Goal: Entertainment & Leisure: Browse casually

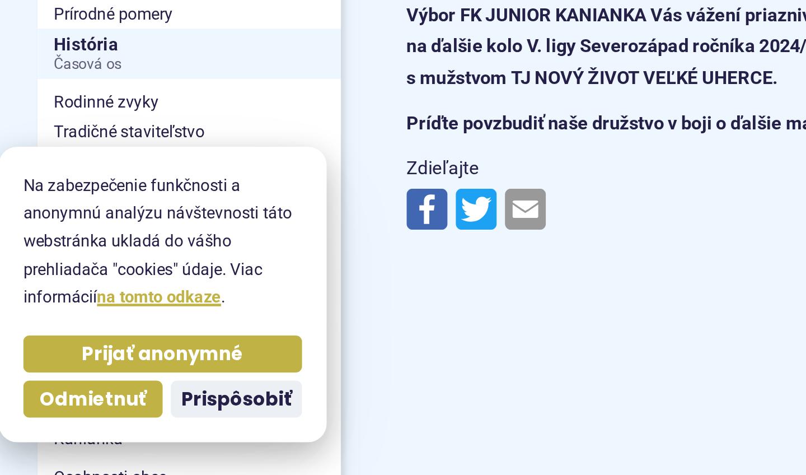
scroll to position [119, 0]
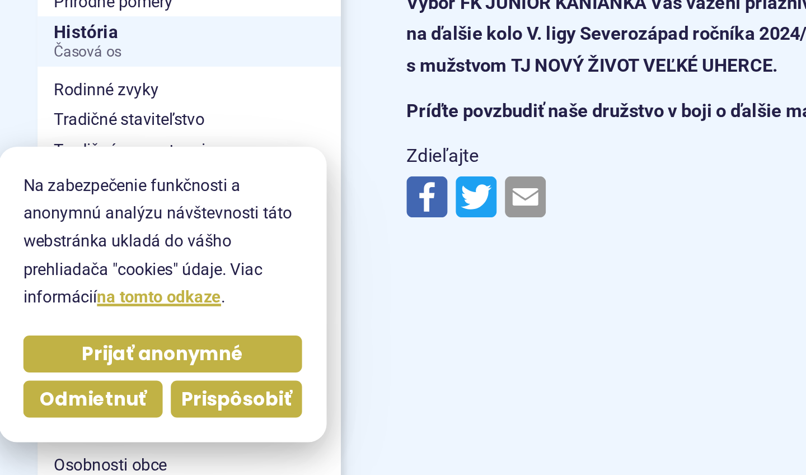
click at [122, 427] on span "Prispôsobiť" at bounding box center [148, 433] width 60 height 13
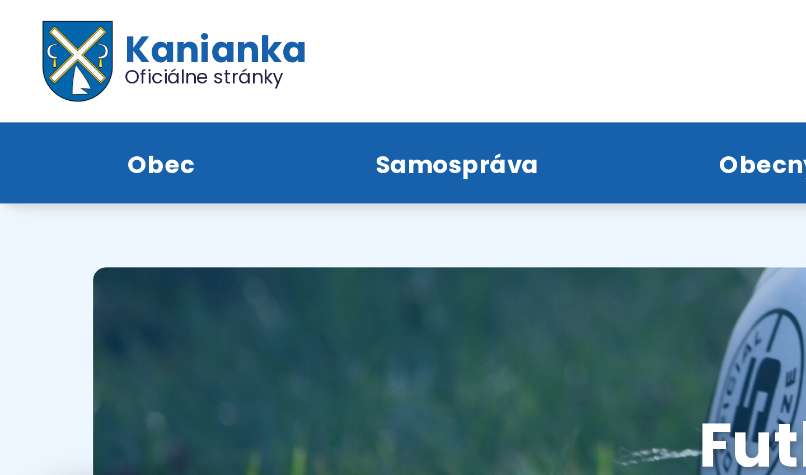
scroll to position [0, 0]
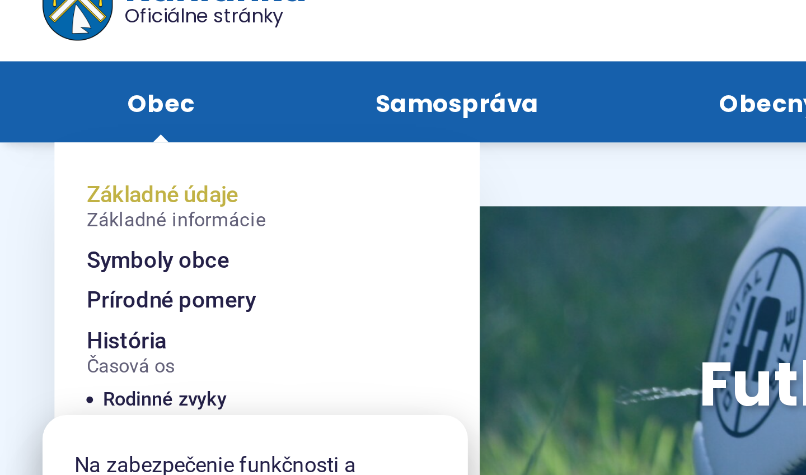
click at [75, 99] on span "Základné údaje Základné informácie" at bounding box center [74, 112] width 76 height 27
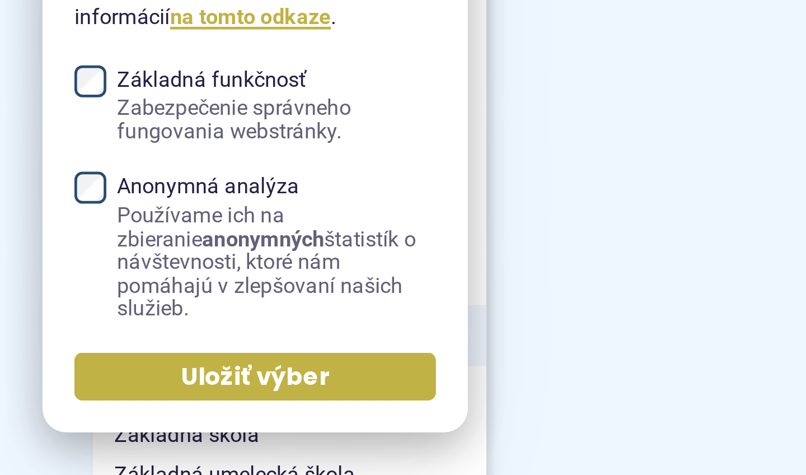
scroll to position [275, 0]
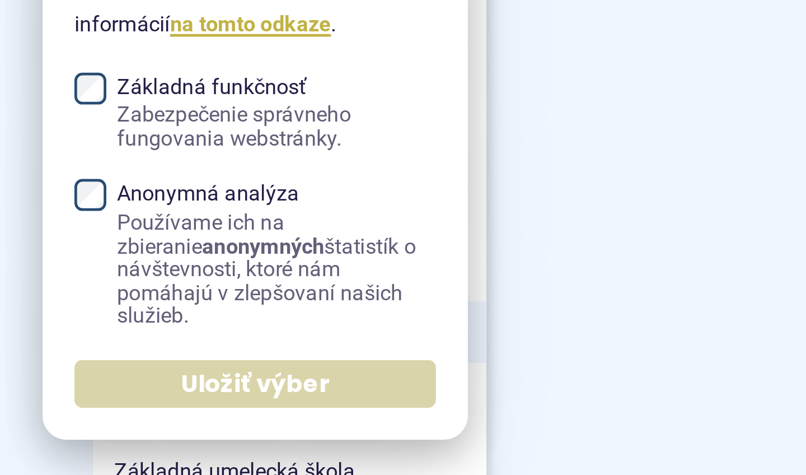
click at [90, 427] on span "Uložiť výber" at bounding box center [107, 433] width 63 height 13
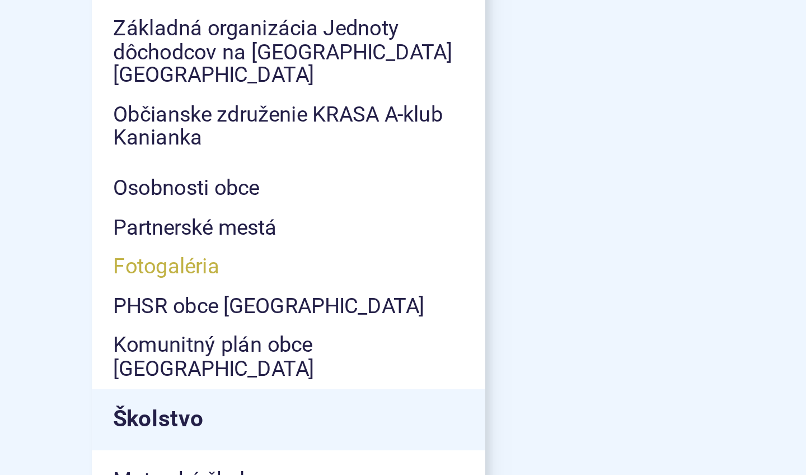
click at [83, 339] on span "Fotogaléria" at bounding box center [122, 347] width 148 height 17
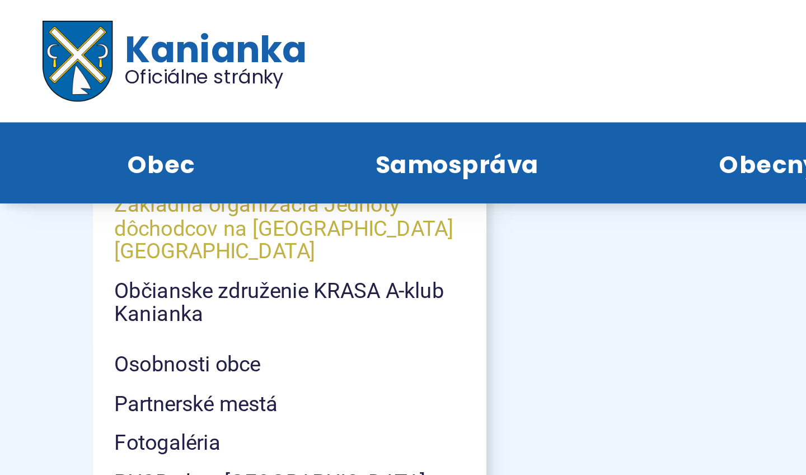
scroll to position [435, 0]
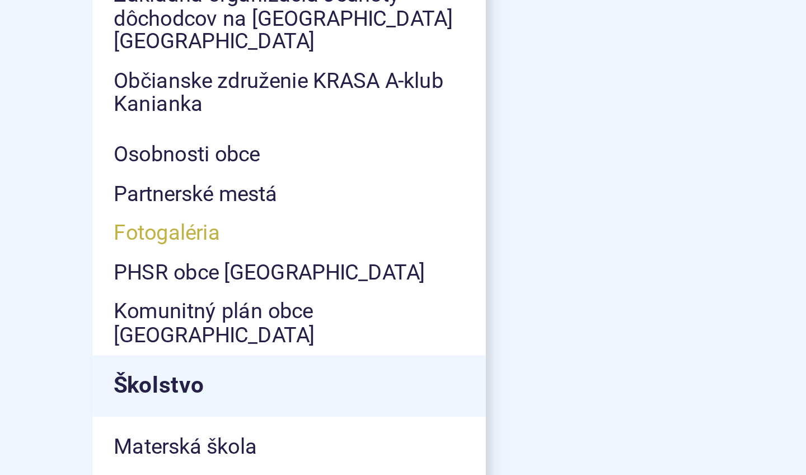
click at [82, 179] on span "Fotogaléria" at bounding box center [122, 187] width 148 height 17
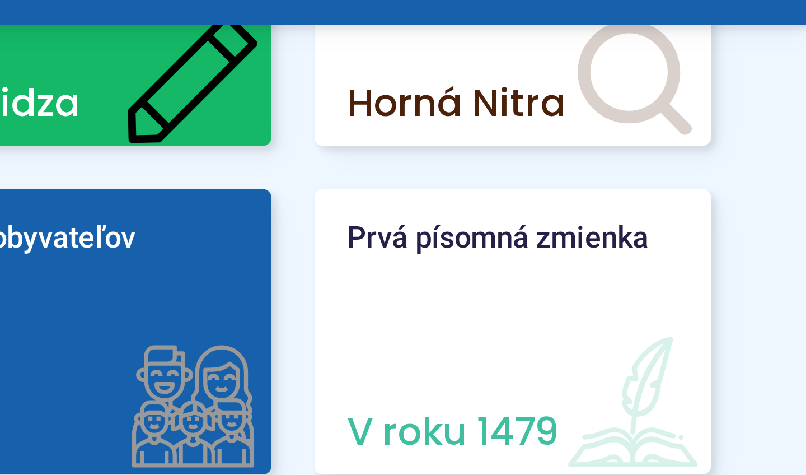
scroll to position [246, 0]
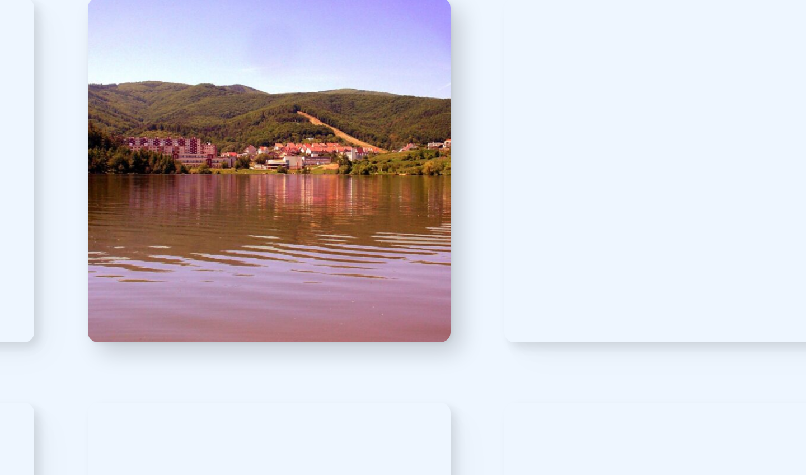
scroll to position [1943, 0]
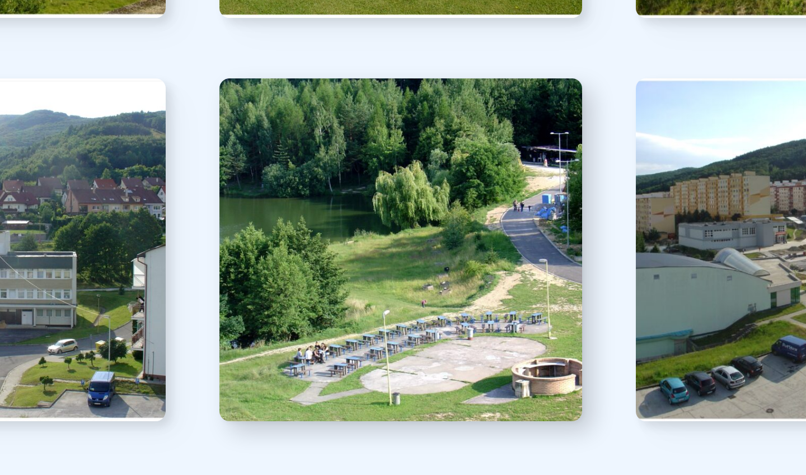
click at [373, 175] on img at bounding box center [439, 238] width 133 height 126
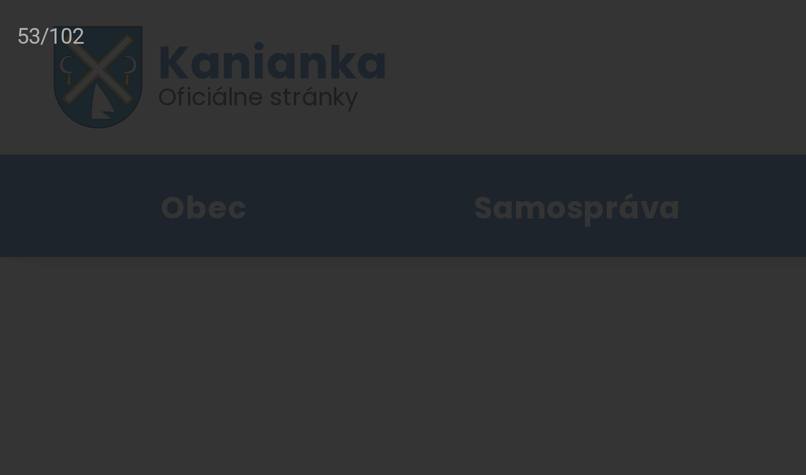
click at [36, 14] on div at bounding box center [403, 237] width 806 height 475
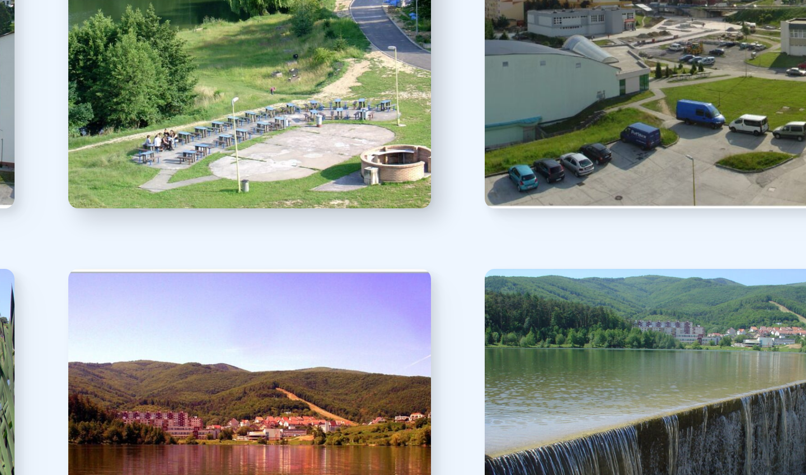
click at [373, 175] on img at bounding box center [439, 238] width 133 height 126
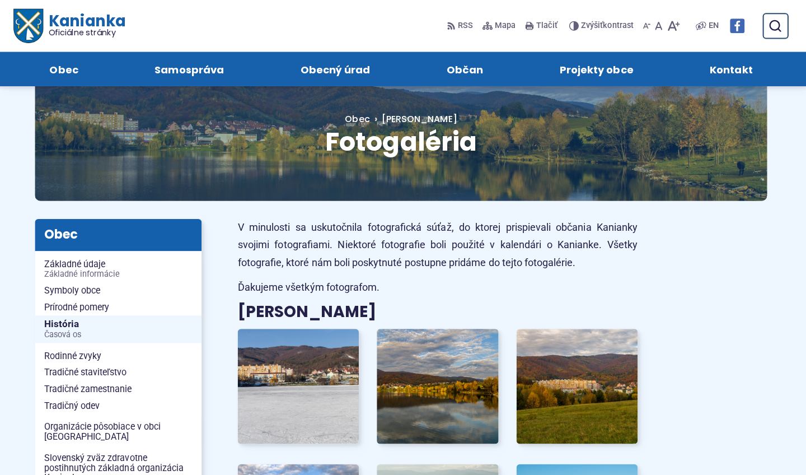
scroll to position [39, 0]
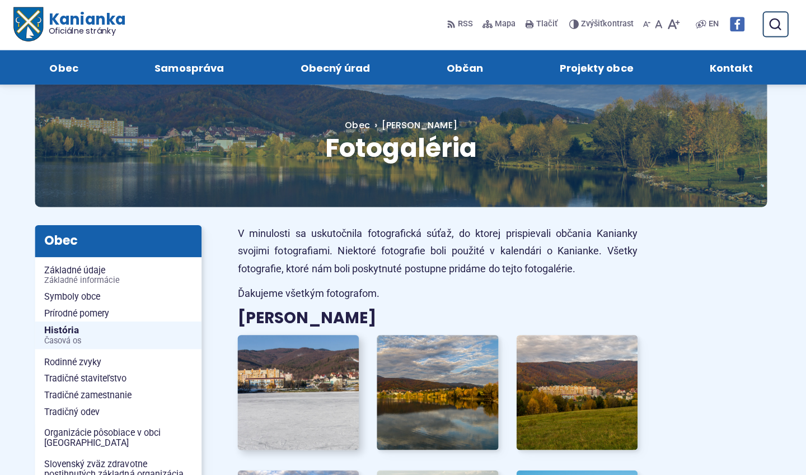
click at [315, 387] on img at bounding box center [301, 391] width 133 height 126
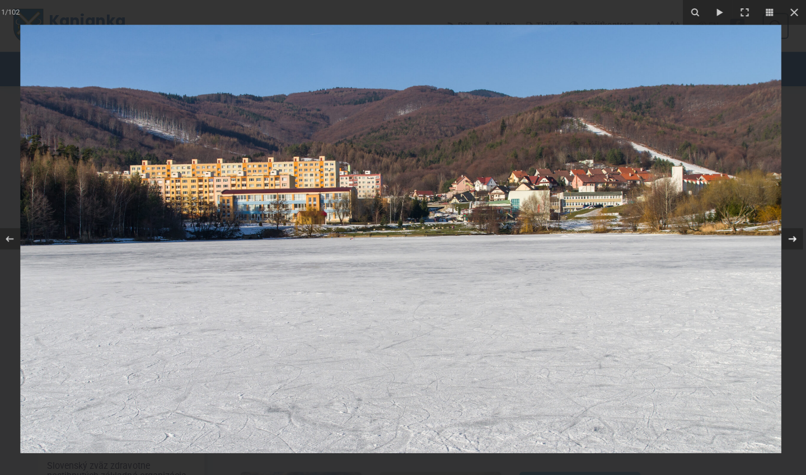
click at [786, 241] on icon at bounding box center [792, 237] width 13 height 13
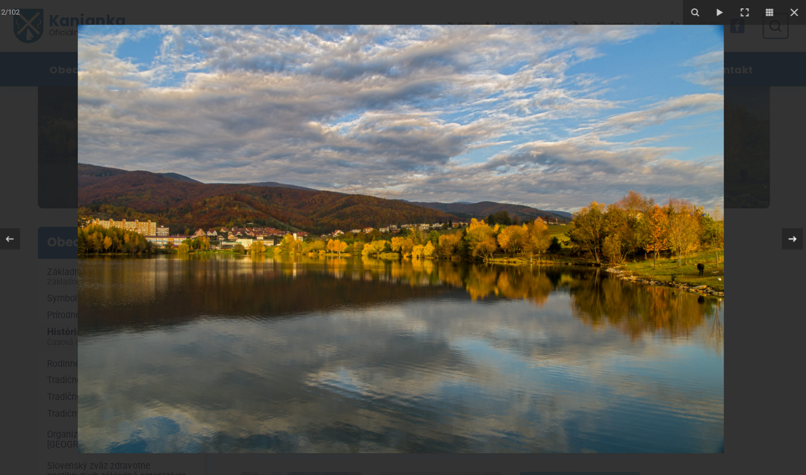
click at [786, 241] on icon at bounding box center [792, 237] width 13 height 13
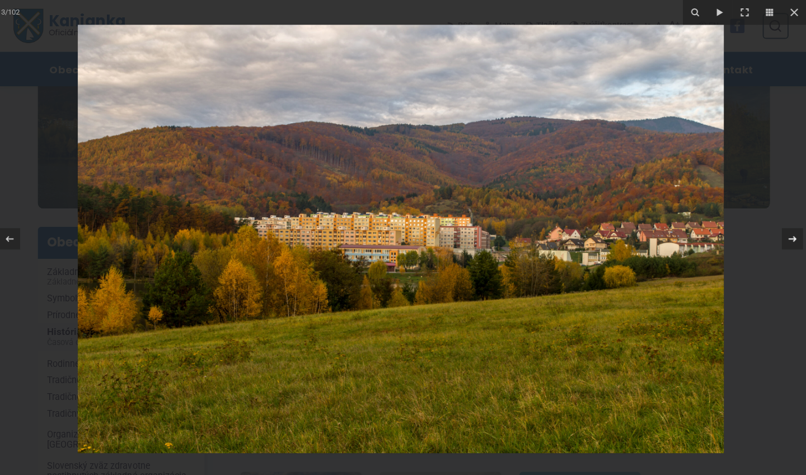
click at [786, 241] on icon at bounding box center [792, 237] width 13 height 13
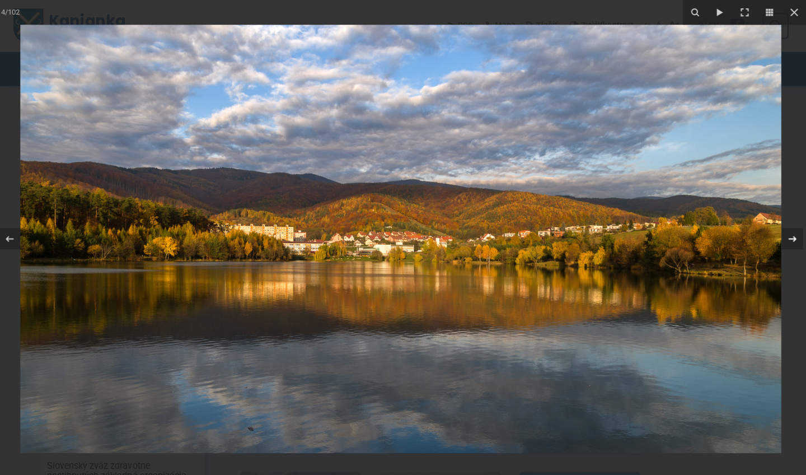
click at [786, 241] on icon at bounding box center [792, 237] width 13 height 13
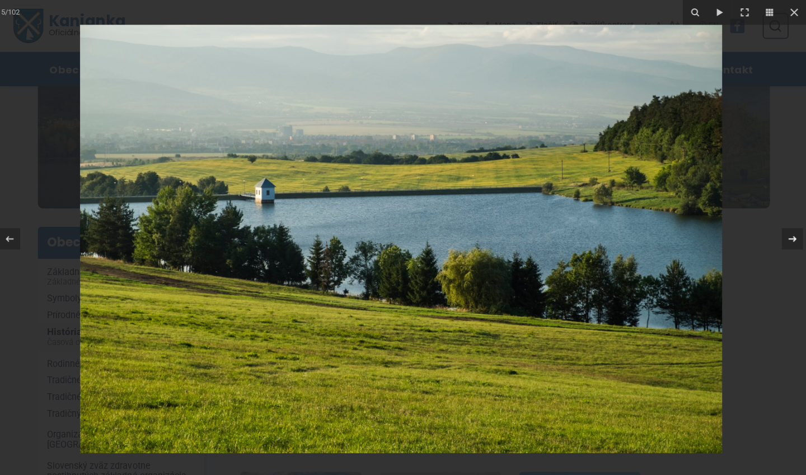
click at [785, 241] on div "5 / 102" at bounding box center [403, 237] width 806 height 475
click at [795, 240] on icon at bounding box center [792, 237] width 13 height 13
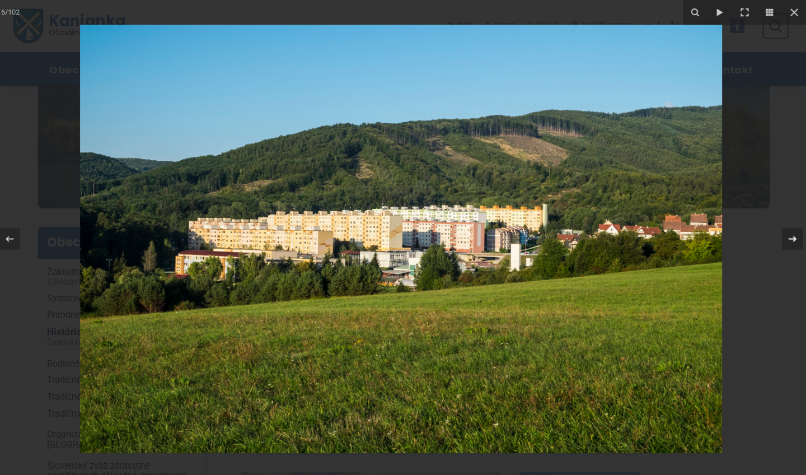
click at [795, 240] on icon at bounding box center [792, 237] width 13 height 13
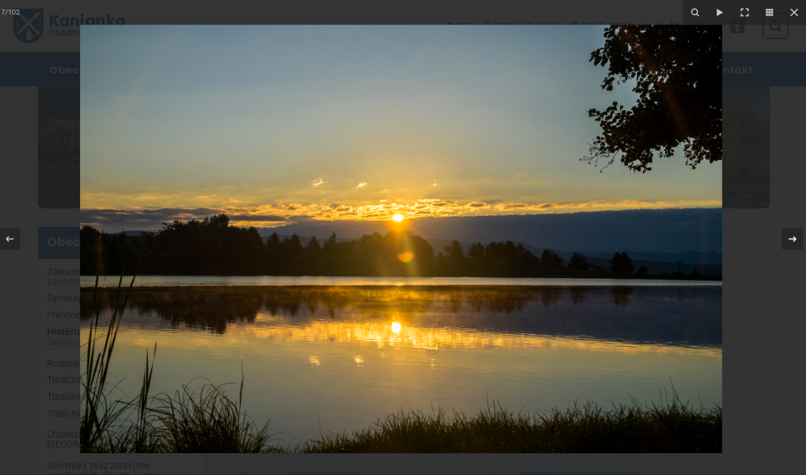
click at [795, 240] on icon at bounding box center [792, 237] width 13 height 13
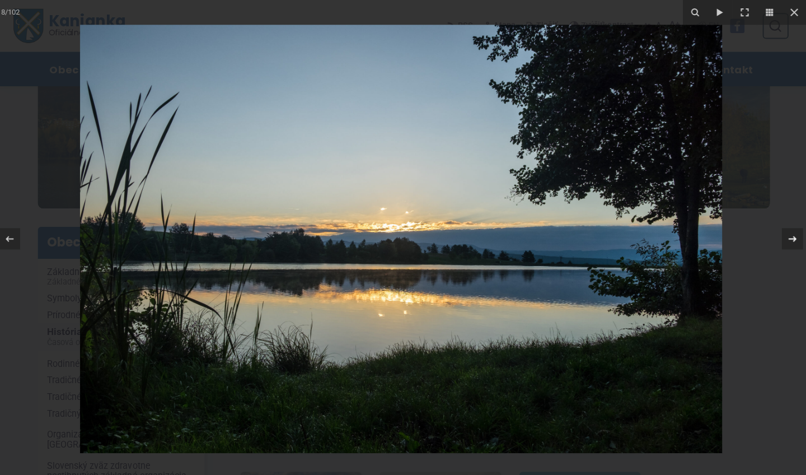
click at [795, 240] on icon at bounding box center [792, 237] width 13 height 13
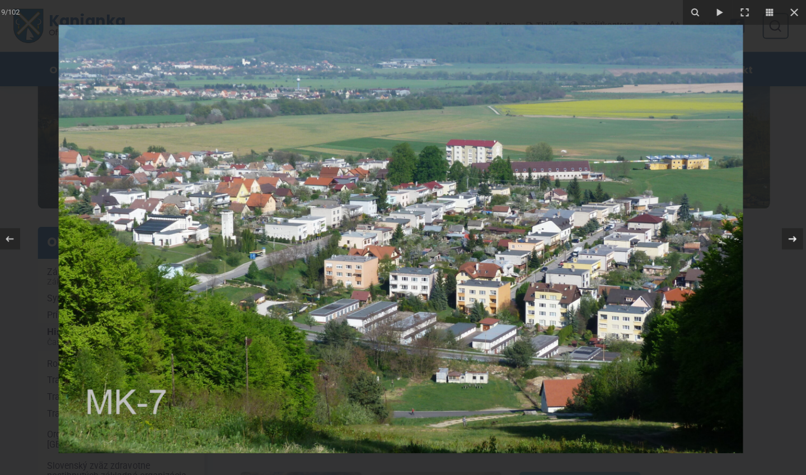
click at [795, 240] on div "9 / 102" at bounding box center [403, 237] width 806 height 475
click at [791, 237] on icon at bounding box center [792, 238] width 8 height 6
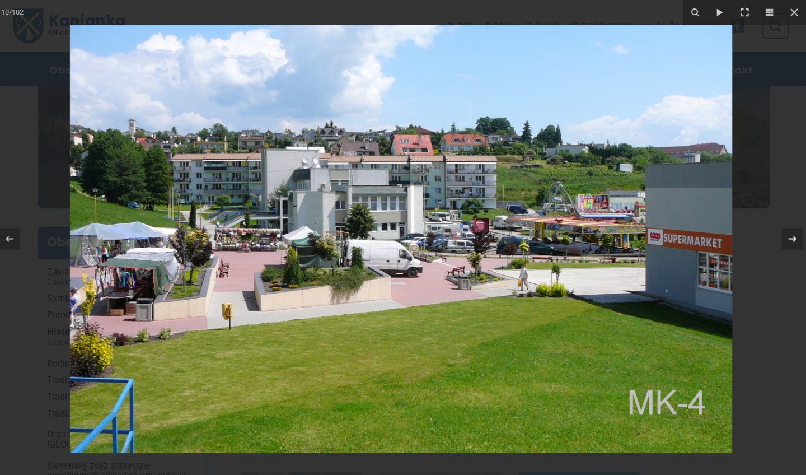
click at [791, 236] on div "10 / 102" at bounding box center [403, 237] width 806 height 475
click at [788, 237] on icon at bounding box center [792, 238] width 8 height 6
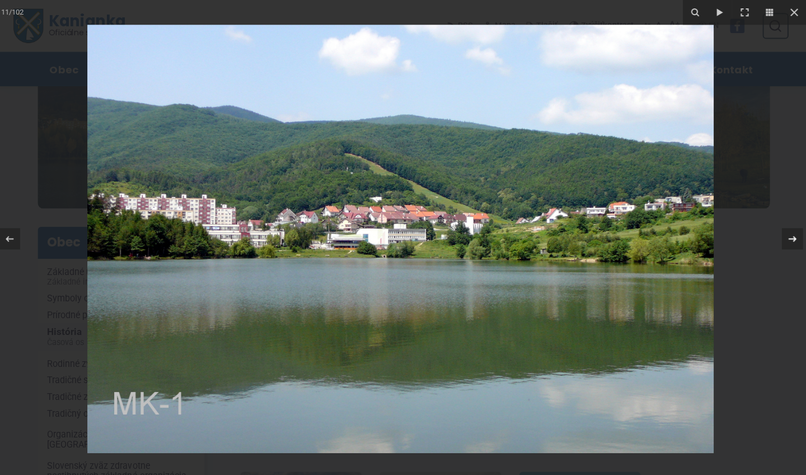
click at [788, 237] on icon at bounding box center [792, 238] width 8 height 6
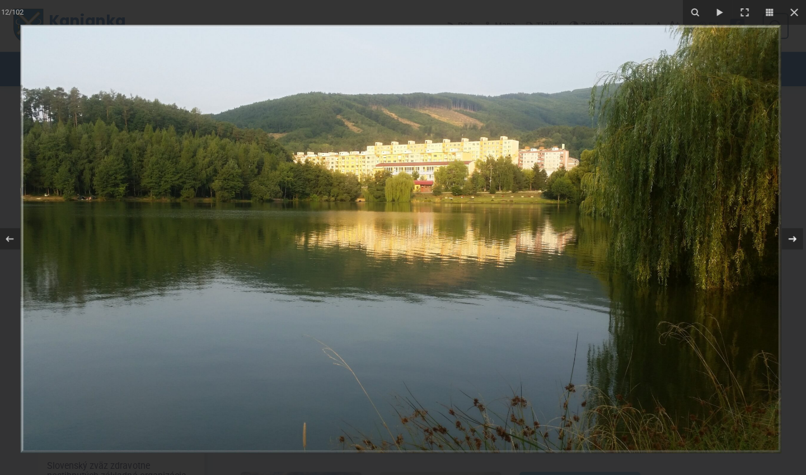
click at [788, 237] on icon at bounding box center [792, 238] width 8 height 6
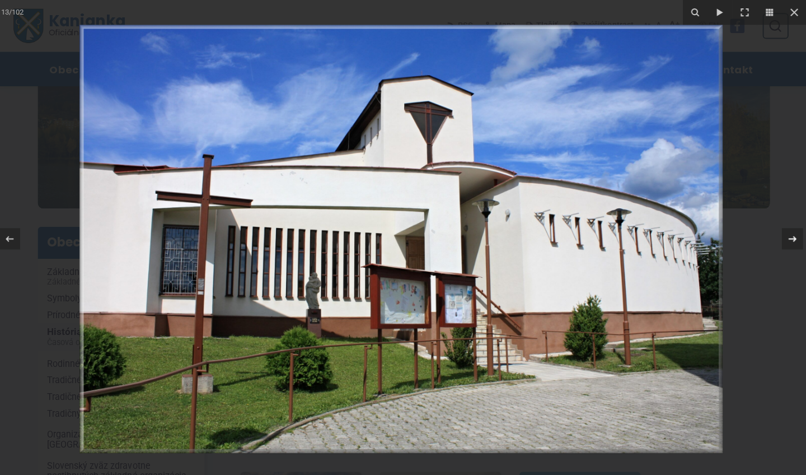
click at [787, 239] on icon at bounding box center [792, 237] width 13 height 13
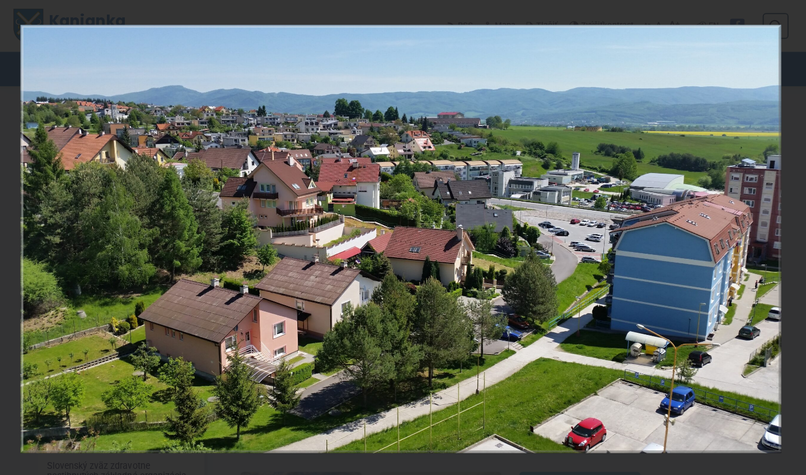
click at [787, 239] on div "14 / 102" at bounding box center [403, 237] width 806 height 475
click at [789, 236] on icon at bounding box center [792, 237] width 13 height 13
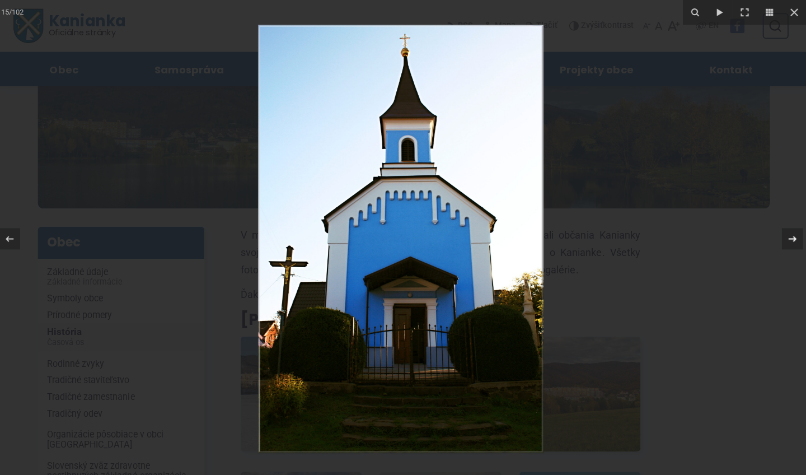
click at [788, 236] on icon at bounding box center [792, 237] width 13 height 13
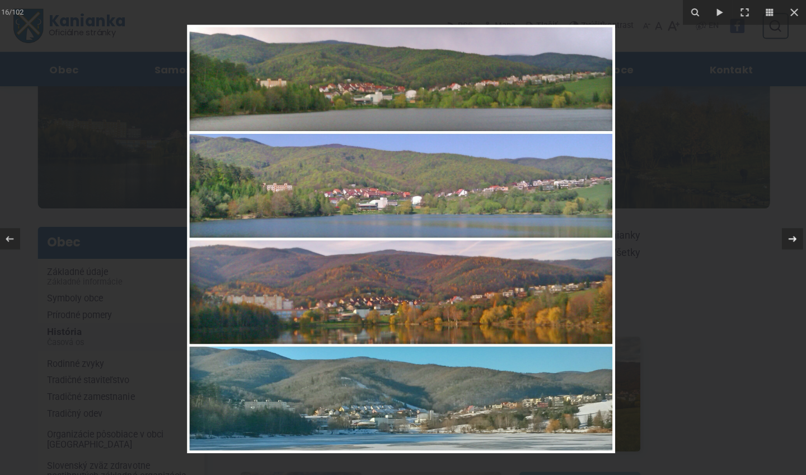
click at [788, 235] on icon at bounding box center [792, 237] width 13 height 13
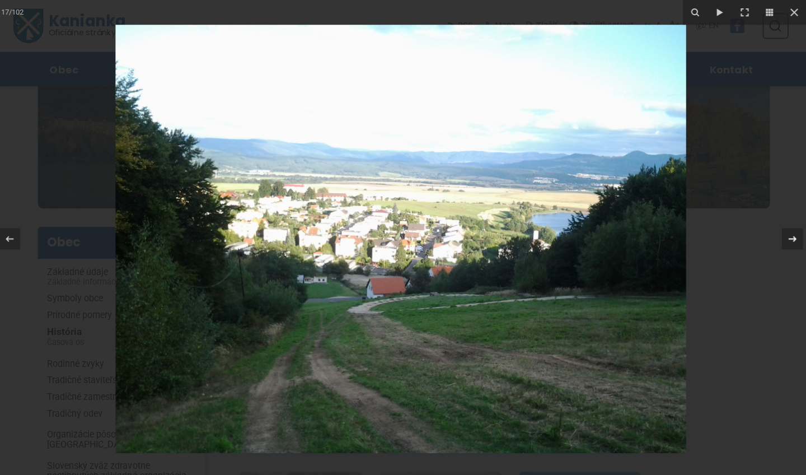
click at [788, 235] on icon at bounding box center [792, 237] width 13 height 13
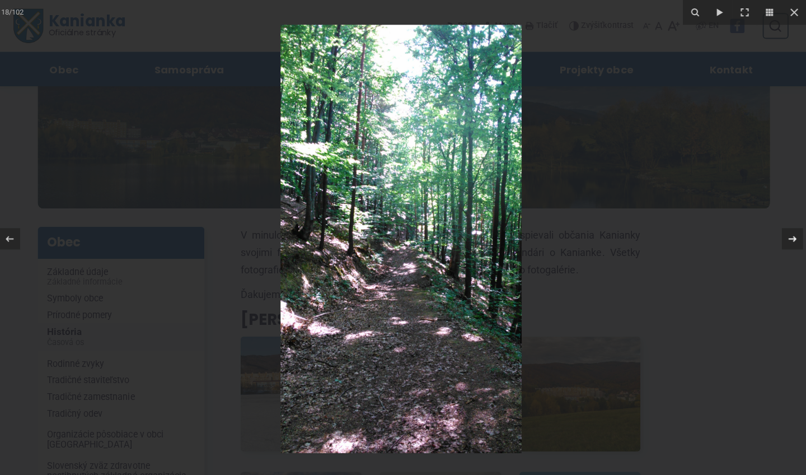
click at [788, 235] on icon at bounding box center [792, 237] width 13 height 13
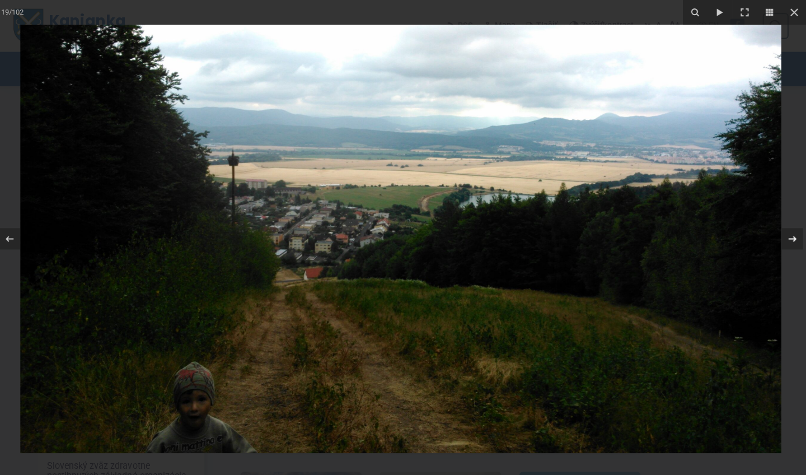
click at [788, 235] on icon at bounding box center [792, 237] width 13 height 13
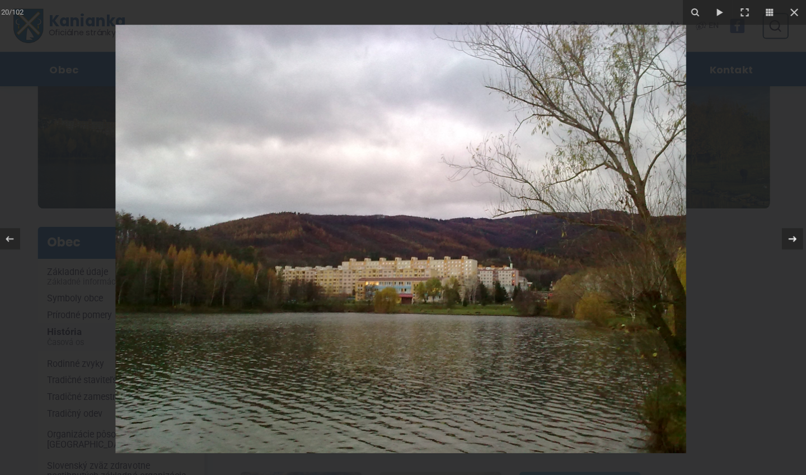
click at [788, 235] on icon at bounding box center [792, 237] width 13 height 13
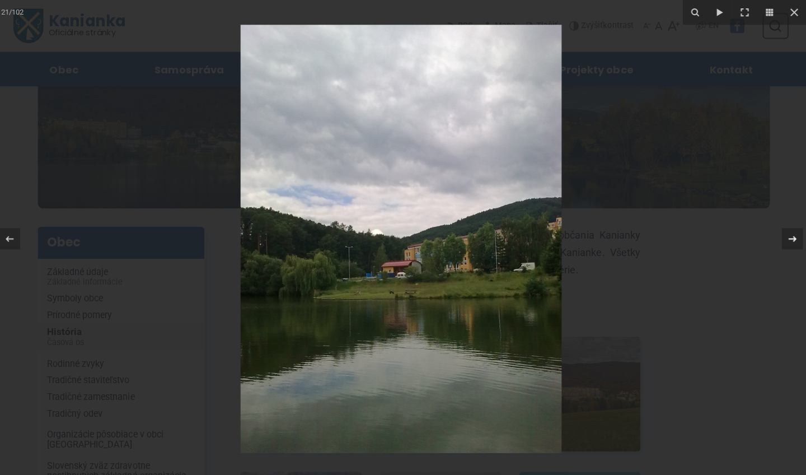
click at [788, 235] on icon at bounding box center [792, 237] width 13 height 13
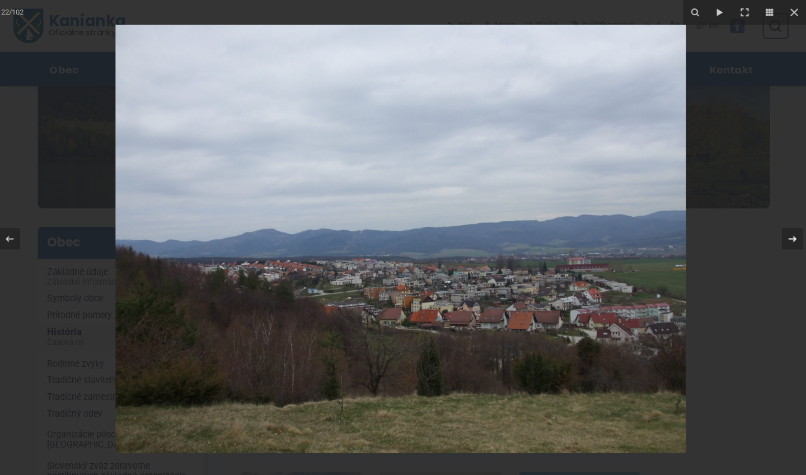
click at [788, 235] on icon at bounding box center [792, 237] width 13 height 13
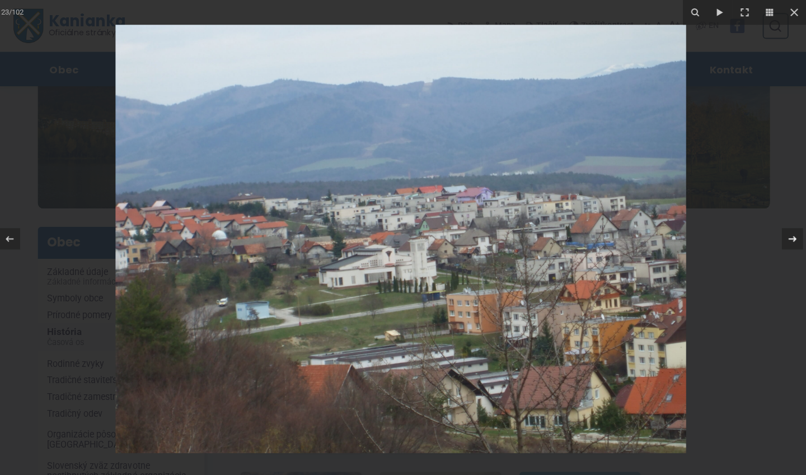
click at [788, 235] on icon at bounding box center [792, 237] width 13 height 13
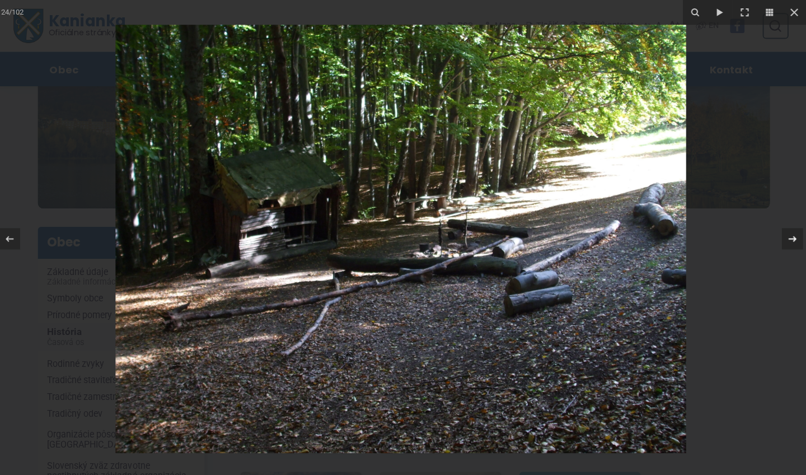
click at [788, 236] on icon at bounding box center [792, 237] width 13 height 13
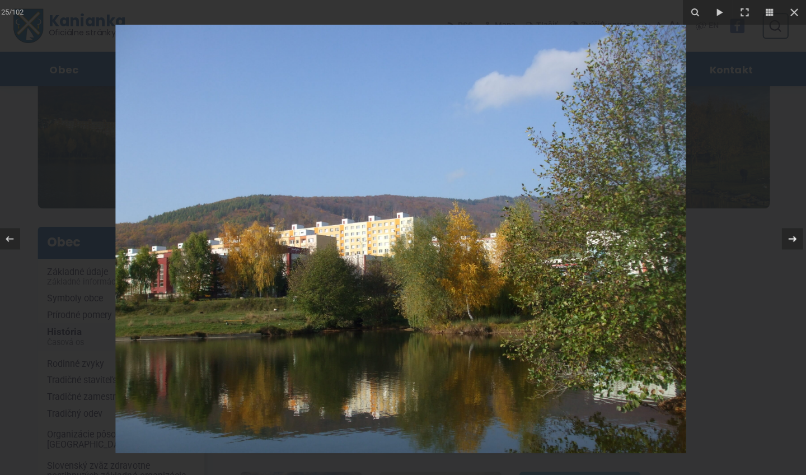
click at [788, 236] on icon at bounding box center [792, 237] width 13 height 13
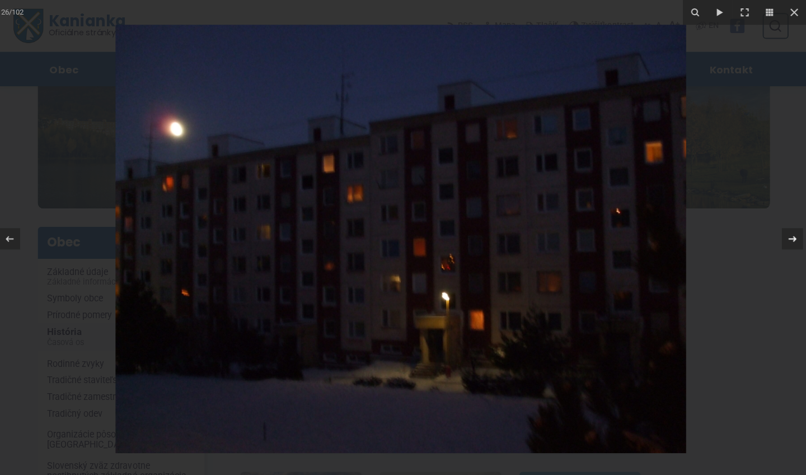
click at [788, 236] on icon at bounding box center [792, 237] width 13 height 13
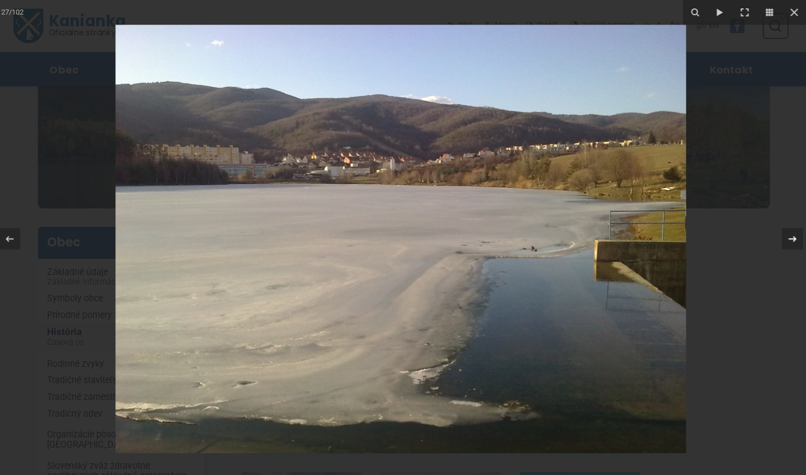
click at [788, 236] on icon at bounding box center [792, 237] width 13 height 13
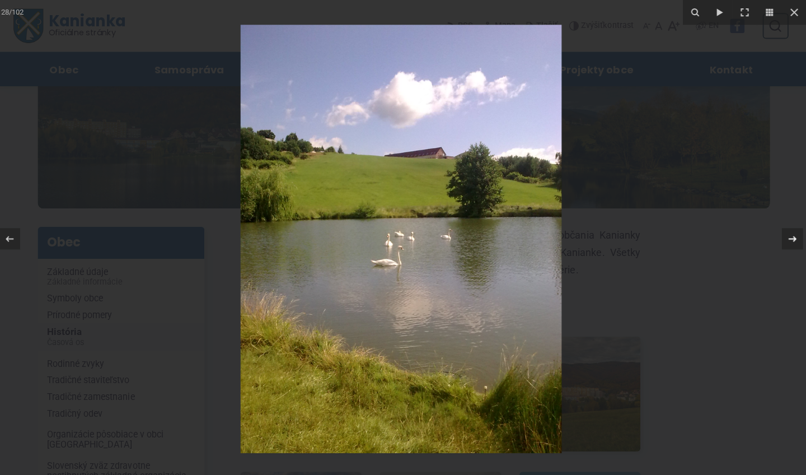
click at [788, 236] on icon at bounding box center [792, 237] width 13 height 13
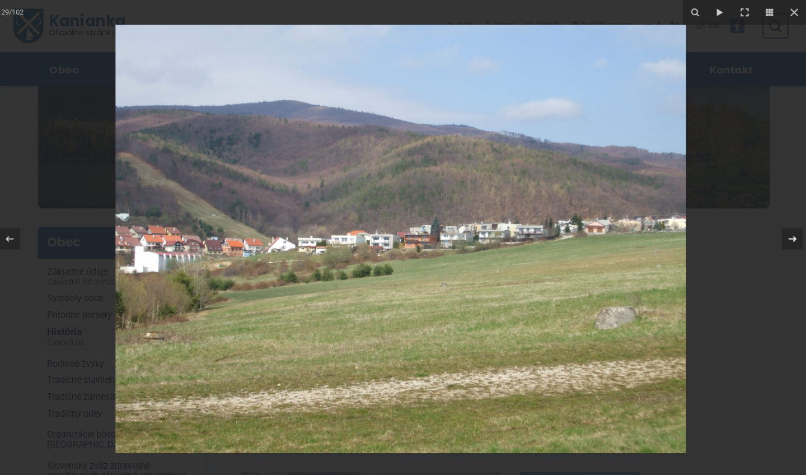
click at [788, 236] on icon at bounding box center [792, 237] width 13 height 13
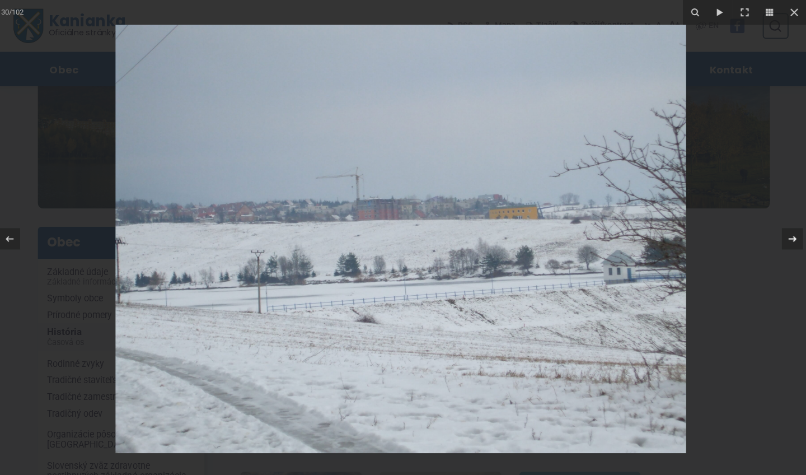
click at [788, 236] on icon at bounding box center [792, 237] width 13 height 13
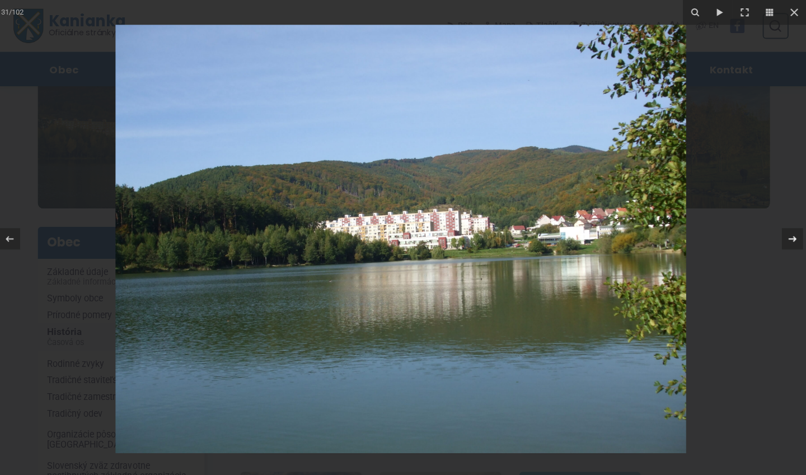
click at [788, 236] on icon at bounding box center [792, 237] width 13 height 13
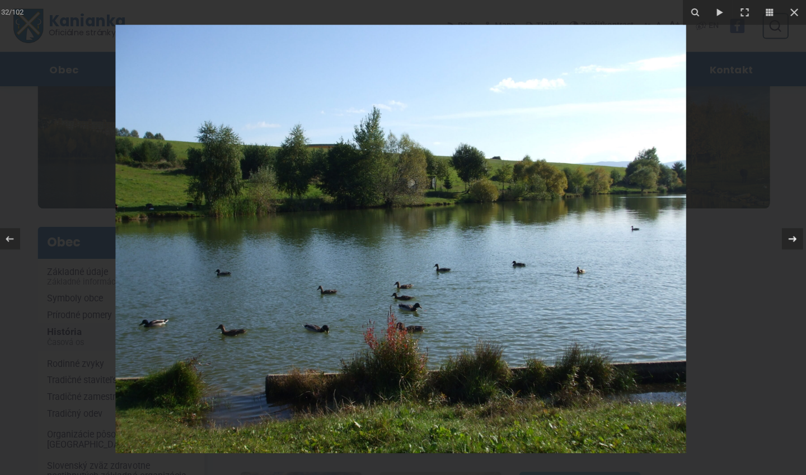
click at [788, 236] on icon at bounding box center [792, 237] width 13 height 13
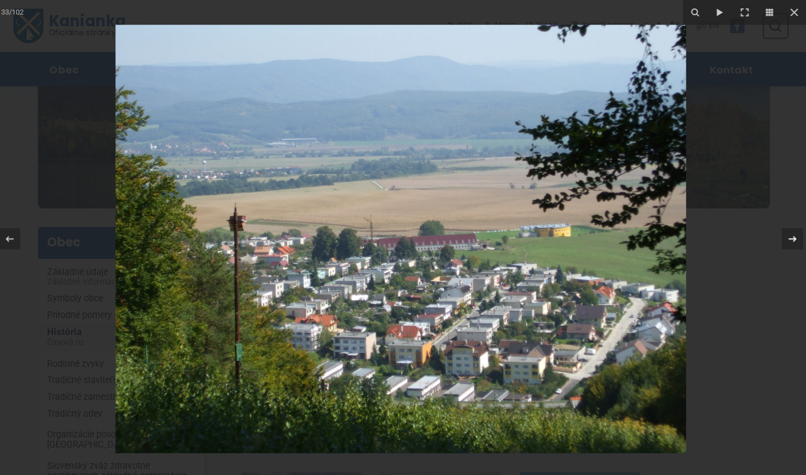
click at [788, 236] on icon at bounding box center [792, 237] width 13 height 13
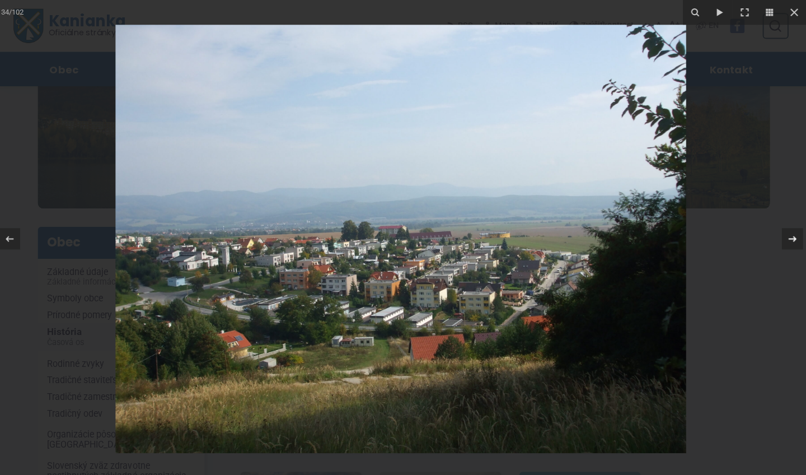
click at [788, 236] on icon at bounding box center [792, 237] width 13 height 13
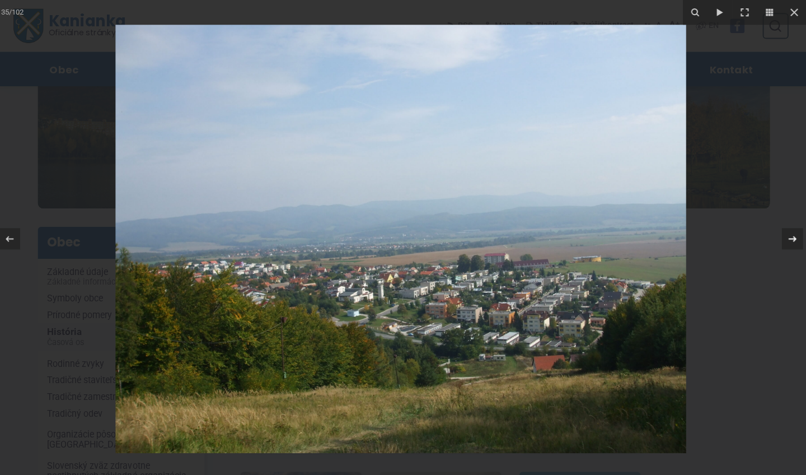
click at [788, 236] on icon at bounding box center [792, 237] width 13 height 13
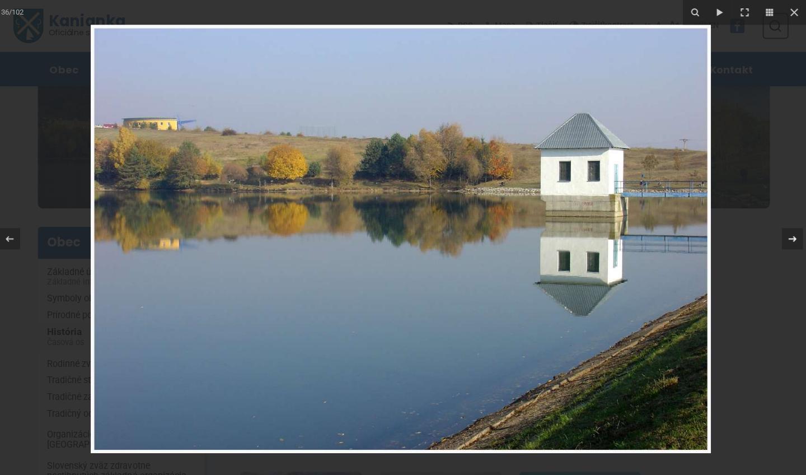
click at [788, 236] on icon at bounding box center [792, 237] width 13 height 13
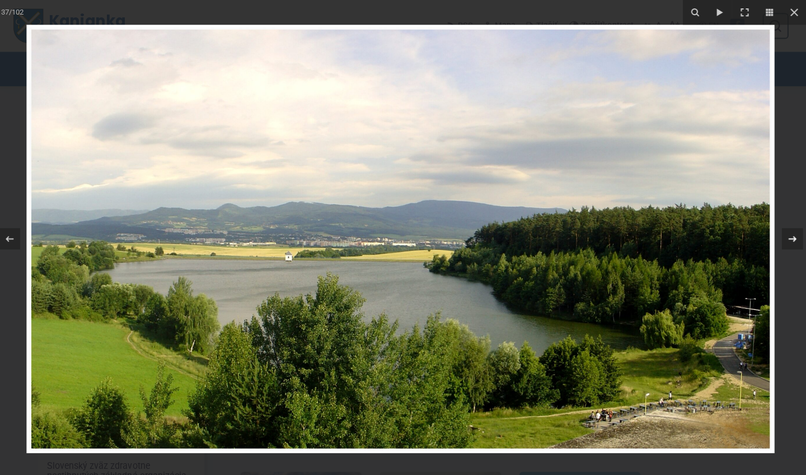
click at [788, 236] on icon at bounding box center [792, 237] width 13 height 13
click at [786, 231] on icon at bounding box center [792, 237] width 13 height 13
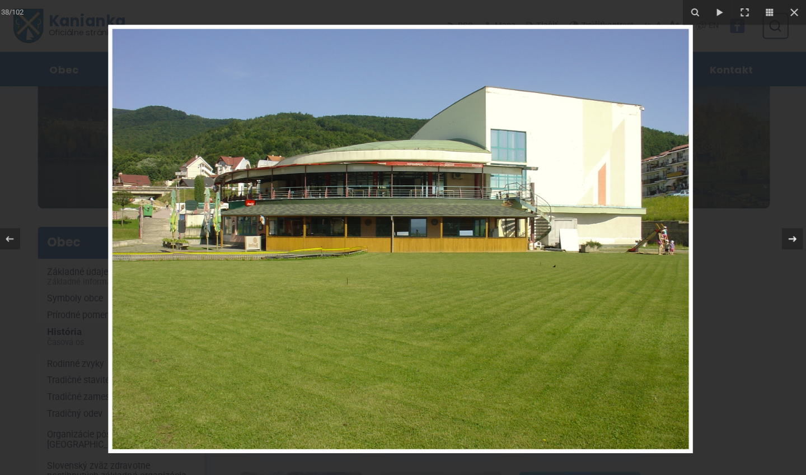
click at [786, 231] on icon at bounding box center [792, 237] width 13 height 13
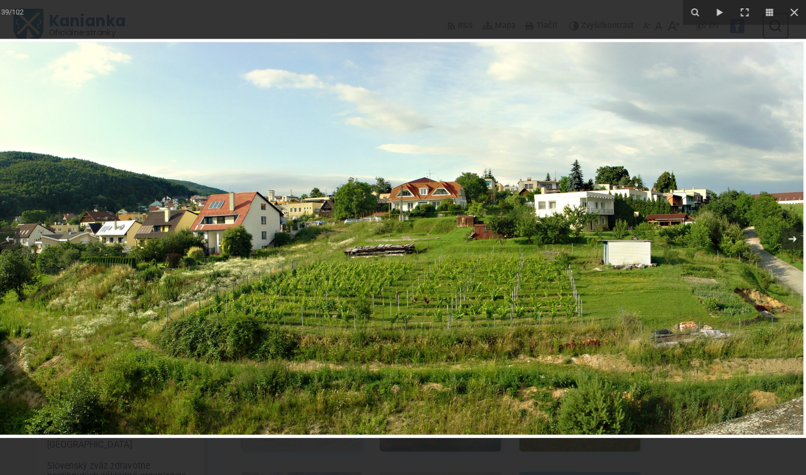
click at [786, 239] on icon at bounding box center [792, 237] width 13 height 13
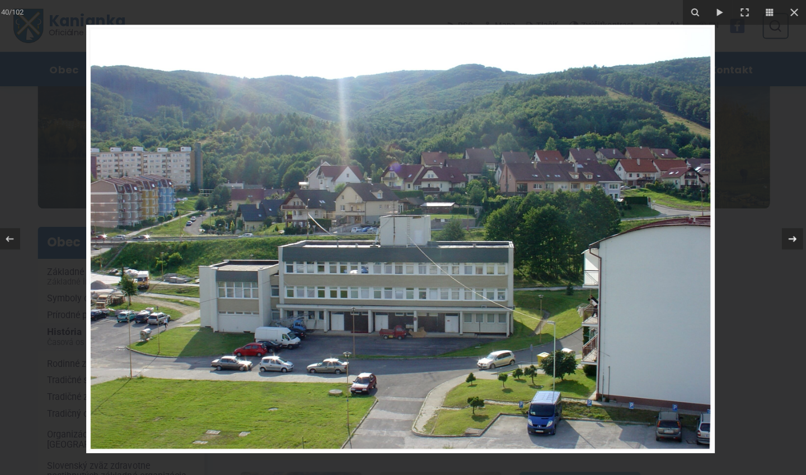
click at [786, 239] on icon at bounding box center [792, 237] width 13 height 13
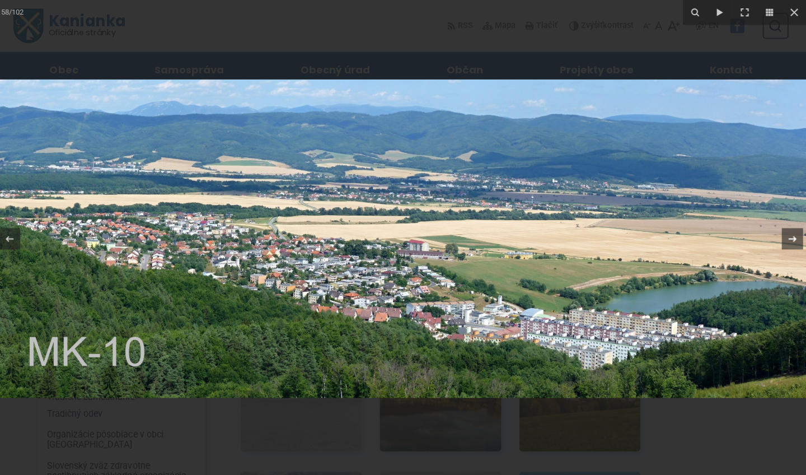
click at [786, 240] on icon at bounding box center [792, 237] width 13 height 13
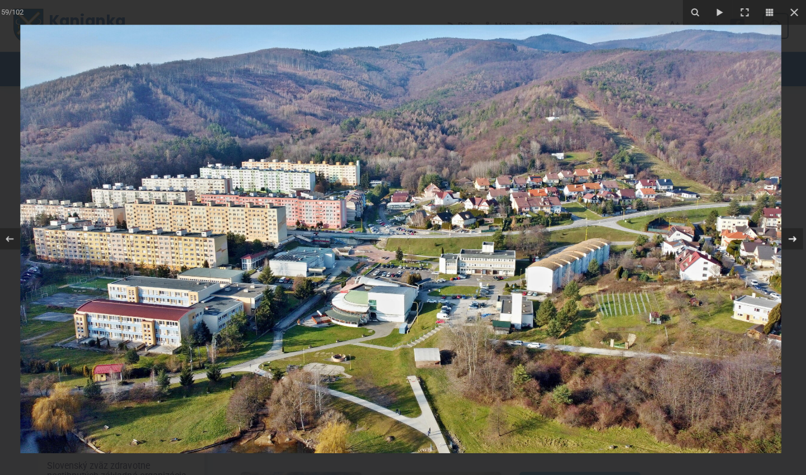
click at [788, 239] on icon at bounding box center [792, 237] width 13 height 13
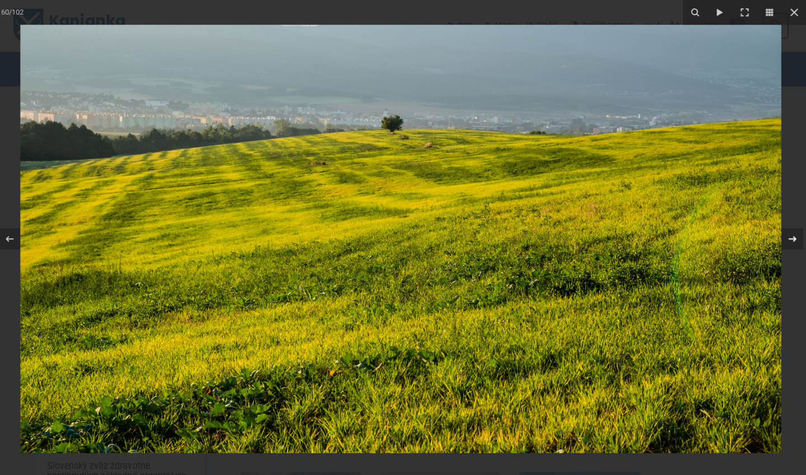
click at [788, 239] on icon at bounding box center [792, 237] width 13 height 13
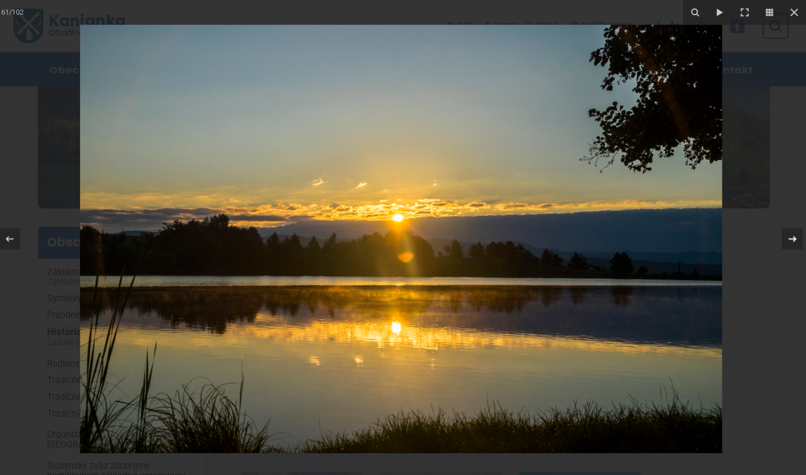
click at [788, 239] on icon at bounding box center [792, 237] width 13 height 13
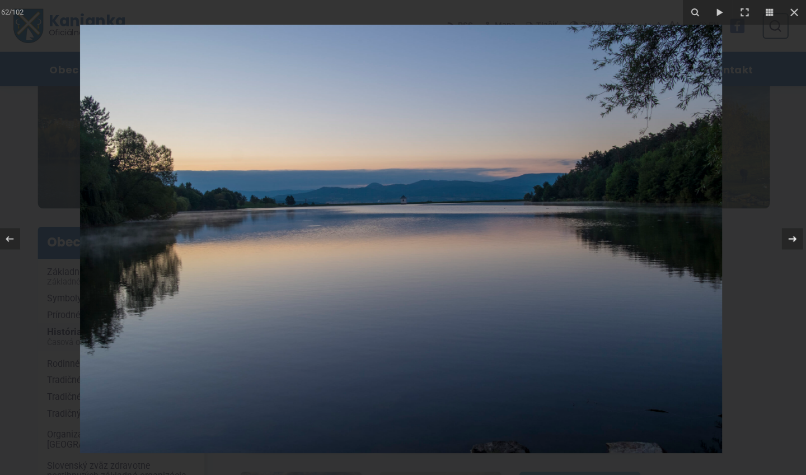
click at [788, 239] on icon at bounding box center [792, 237] width 13 height 13
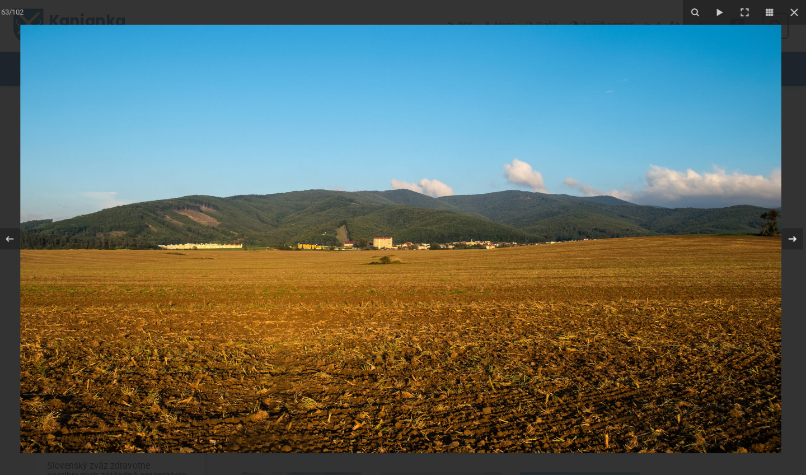
click at [788, 239] on icon at bounding box center [792, 237] width 13 height 13
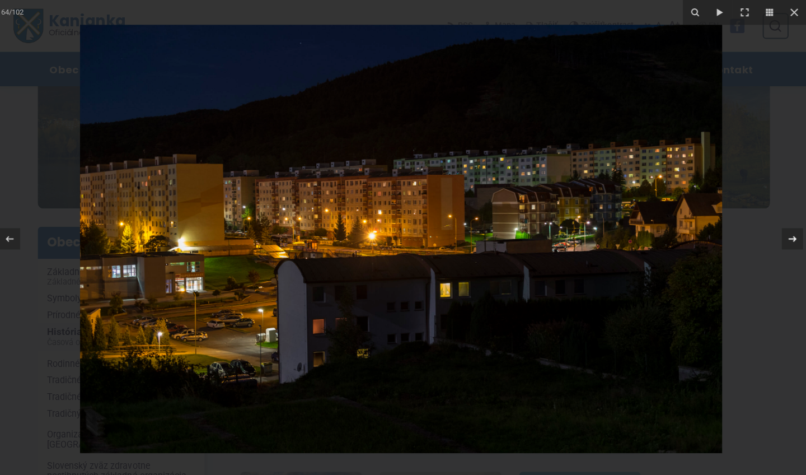
click at [788, 240] on icon at bounding box center [792, 237] width 13 height 13
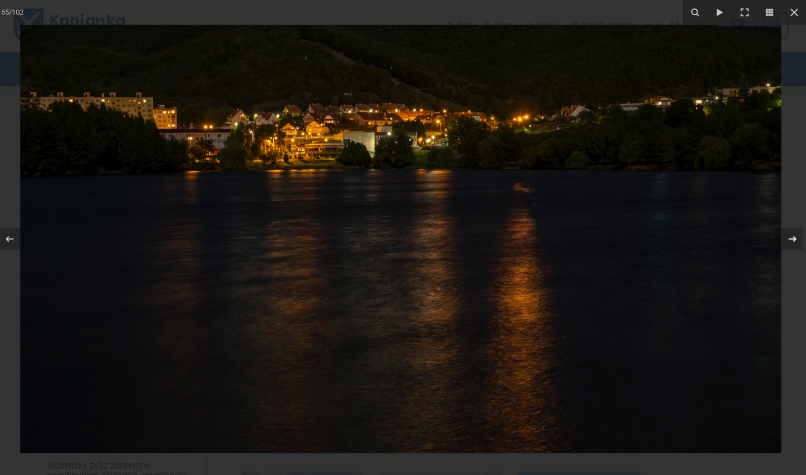
click at [788, 240] on icon at bounding box center [792, 237] width 13 height 13
